Goal: Task Accomplishment & Management: Manage account settings

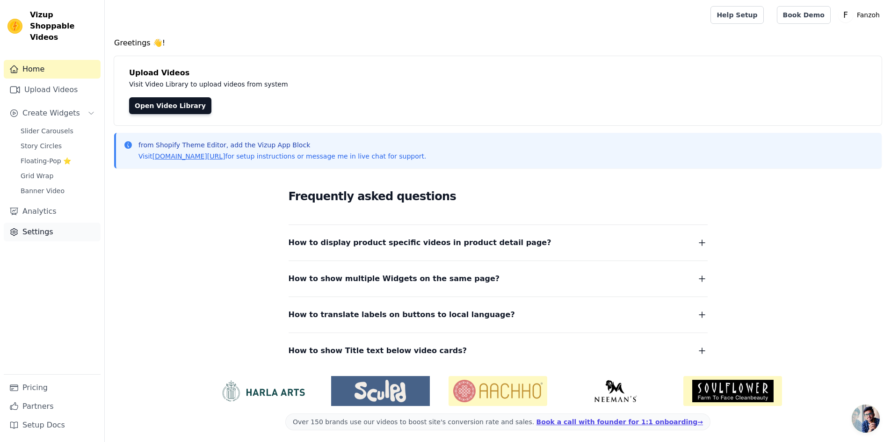
click at [51, 223] on link "Settings" at bounding box center [52, 232] width 97 height 19
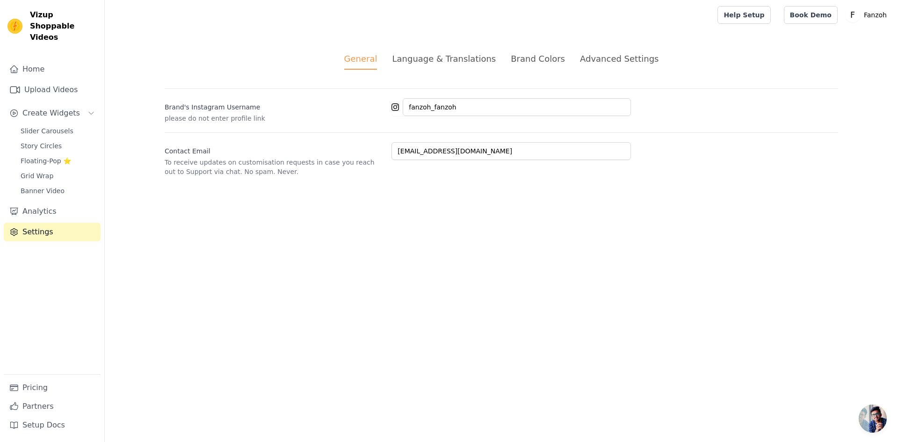
click at [626, 58] on div "Advanced Settings" at bounding box center [619, 58] width 79 height 13
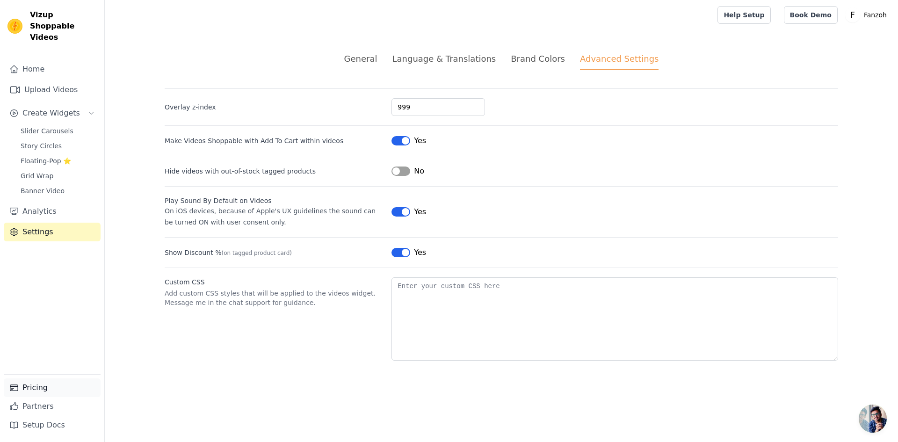
click at [51, 386] on link "Pricing" at bounding box center [52, 388] width 97 height 19
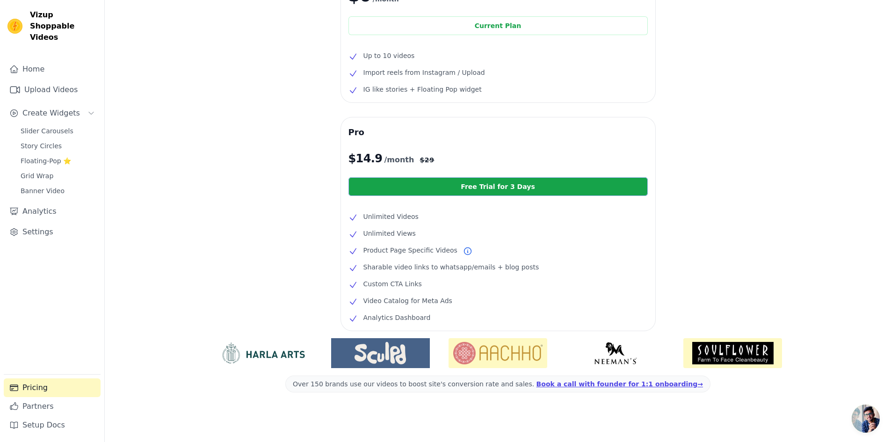
scroll to position [92, 0]
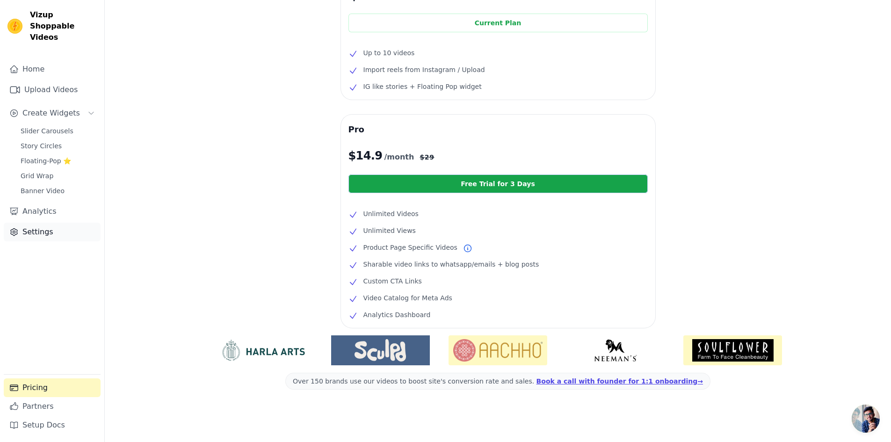
click at [47, 223] on link "Settings" at bounding box center [52, 232] width 97 height 19
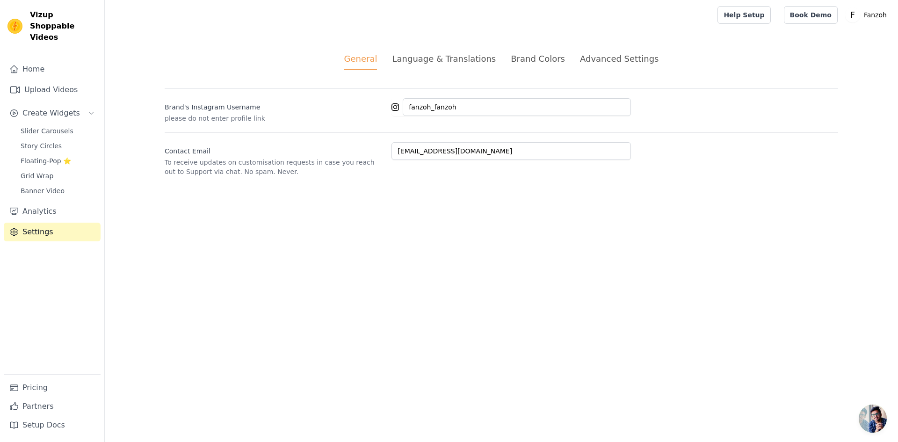
click at [454, 53] on div "Language & Translations" at bounding box center [444, 58] width 104 height 13
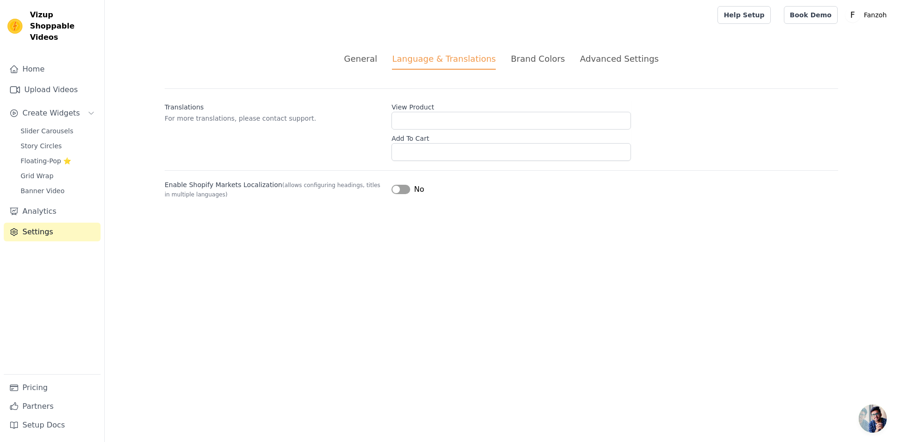
click at [520, 60] on div "Brand Colors" at bounding box center [538, 58] width 54 height 13
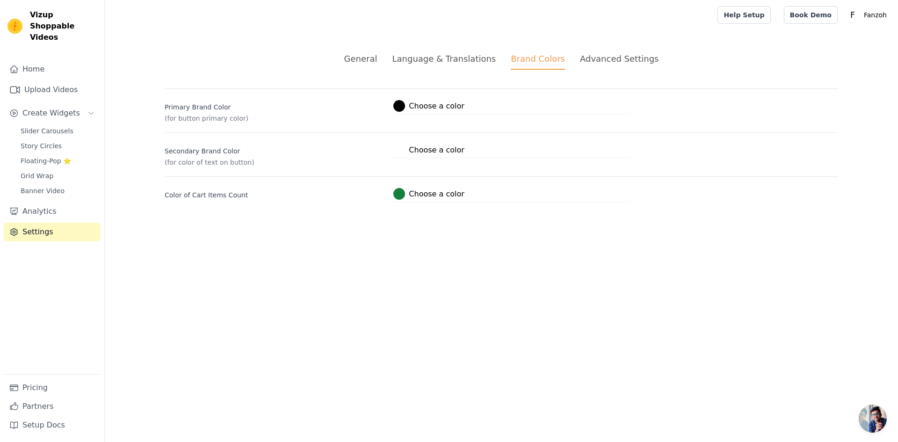
click at [590, 63] on div "Advanced Settings" at bounding box center [619, 58] width 79 height 13
